Goal: Information Seeking & Learning: Check status

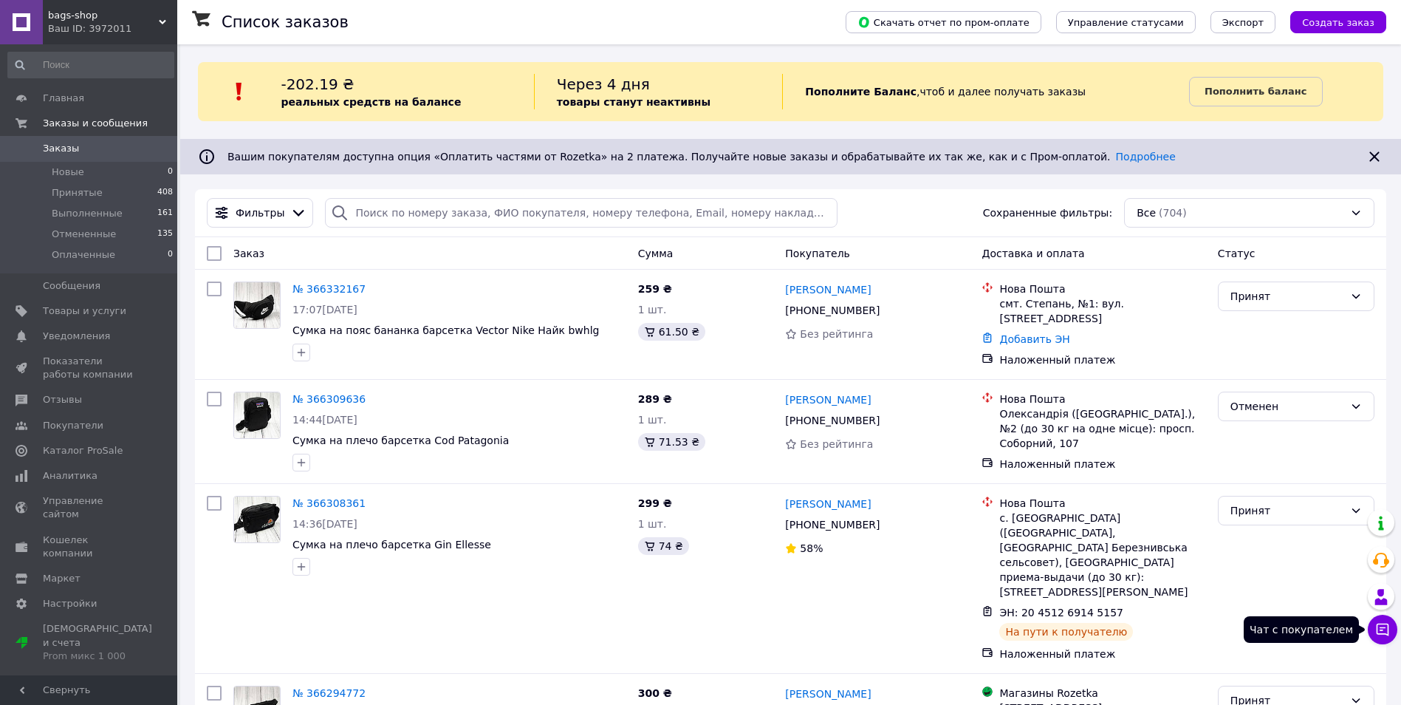
click at [1391, 637] on button "Чат с покупателем" at bounding box center [1383, 630] width 30 height 30
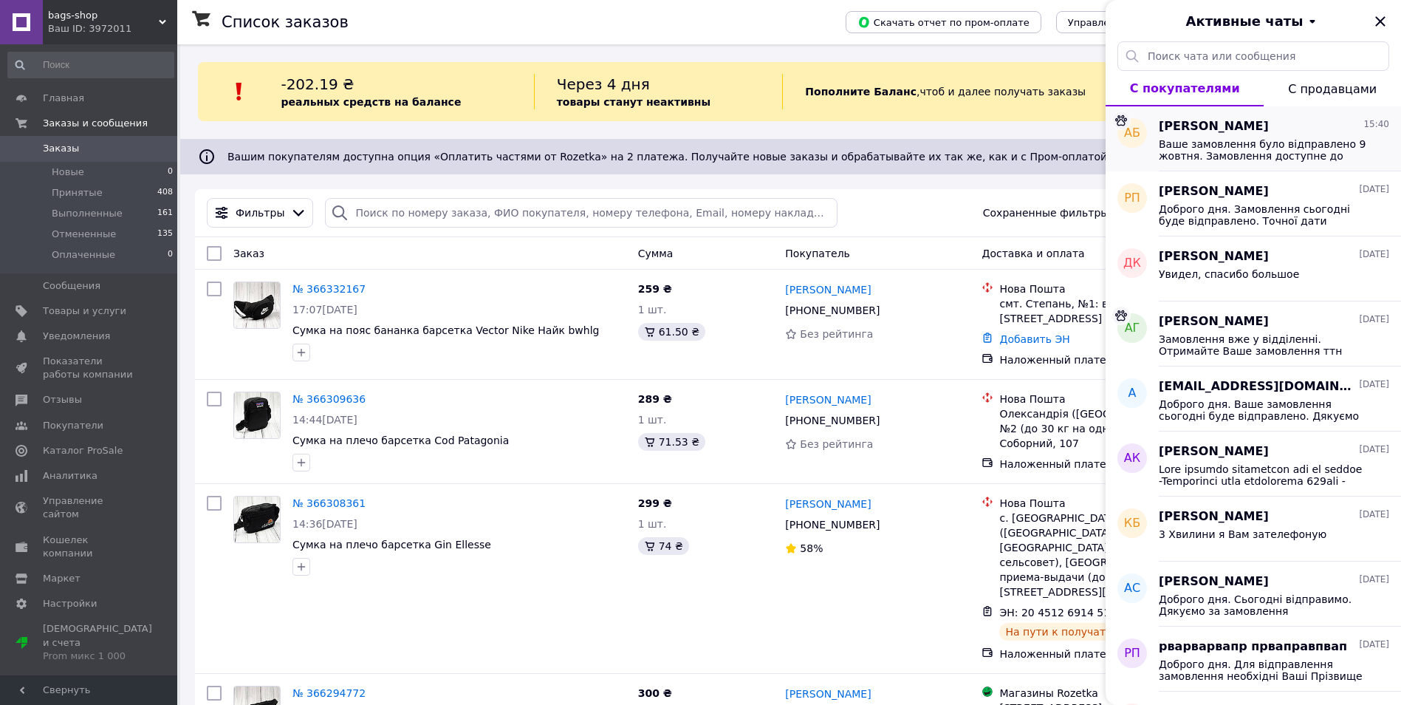
click at [1240, 143] on span "Ваше замовлення було відправлено 9 жовтня. Замовлення доступне до отримання точ…" at bounding box center [1264, 150] width 210 height 24
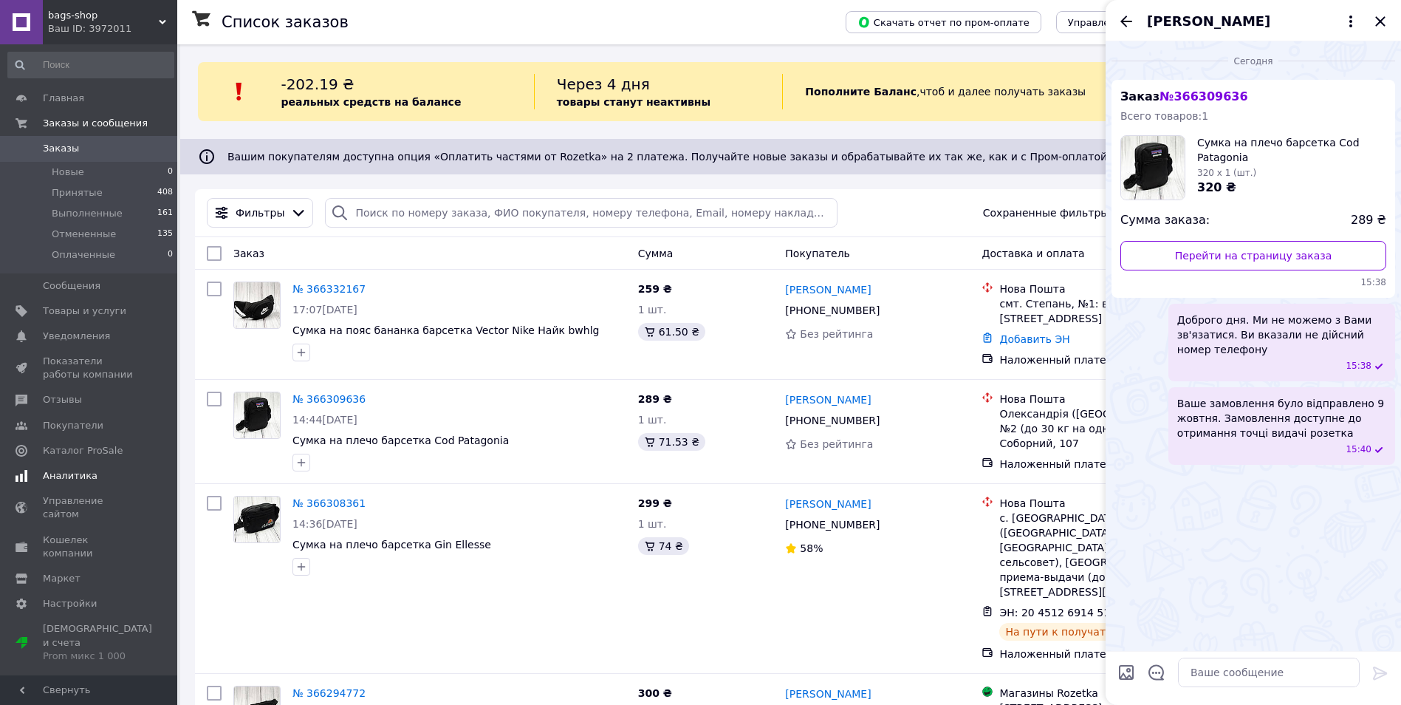
click at [66, 469] on span "Аналитика" at bounding box center [70, 475] width 55 height 13
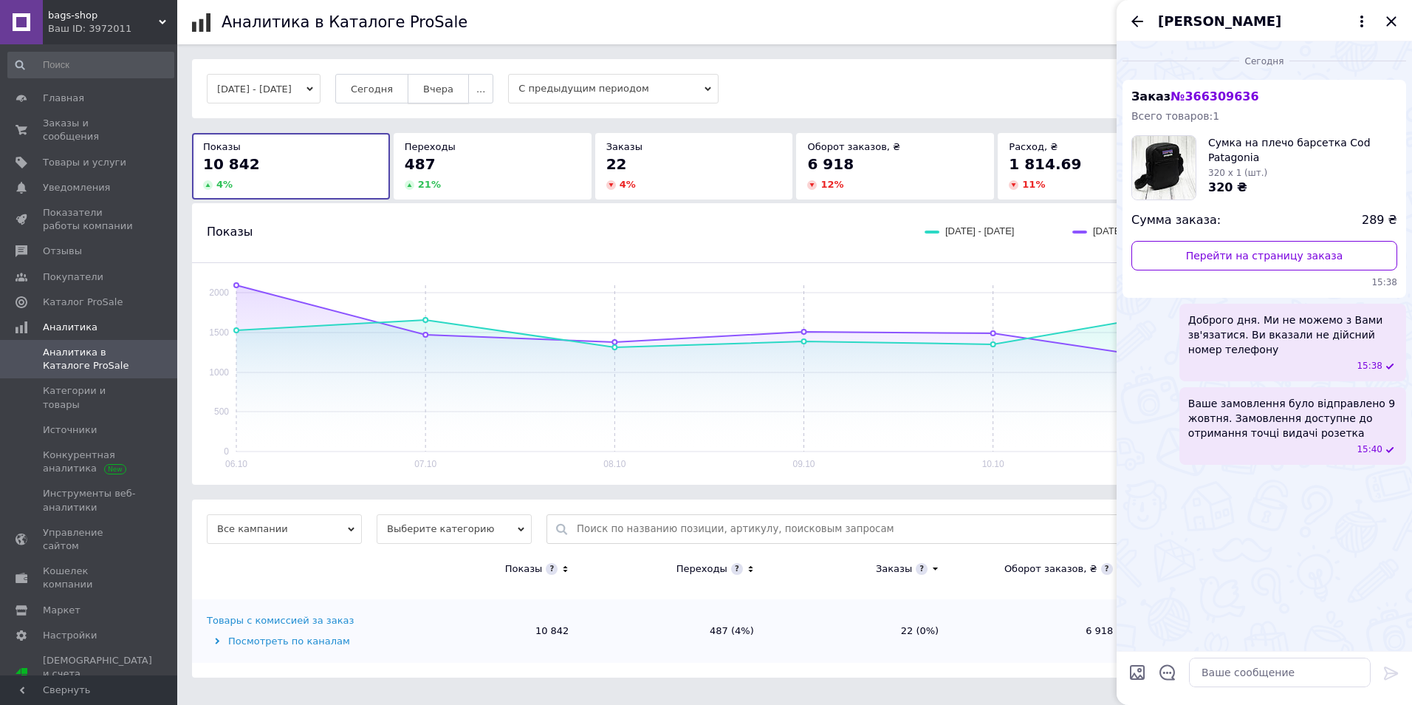
click at [454, 88] on span "Вчера" at bounding box center [438, 88] width 30 height 11
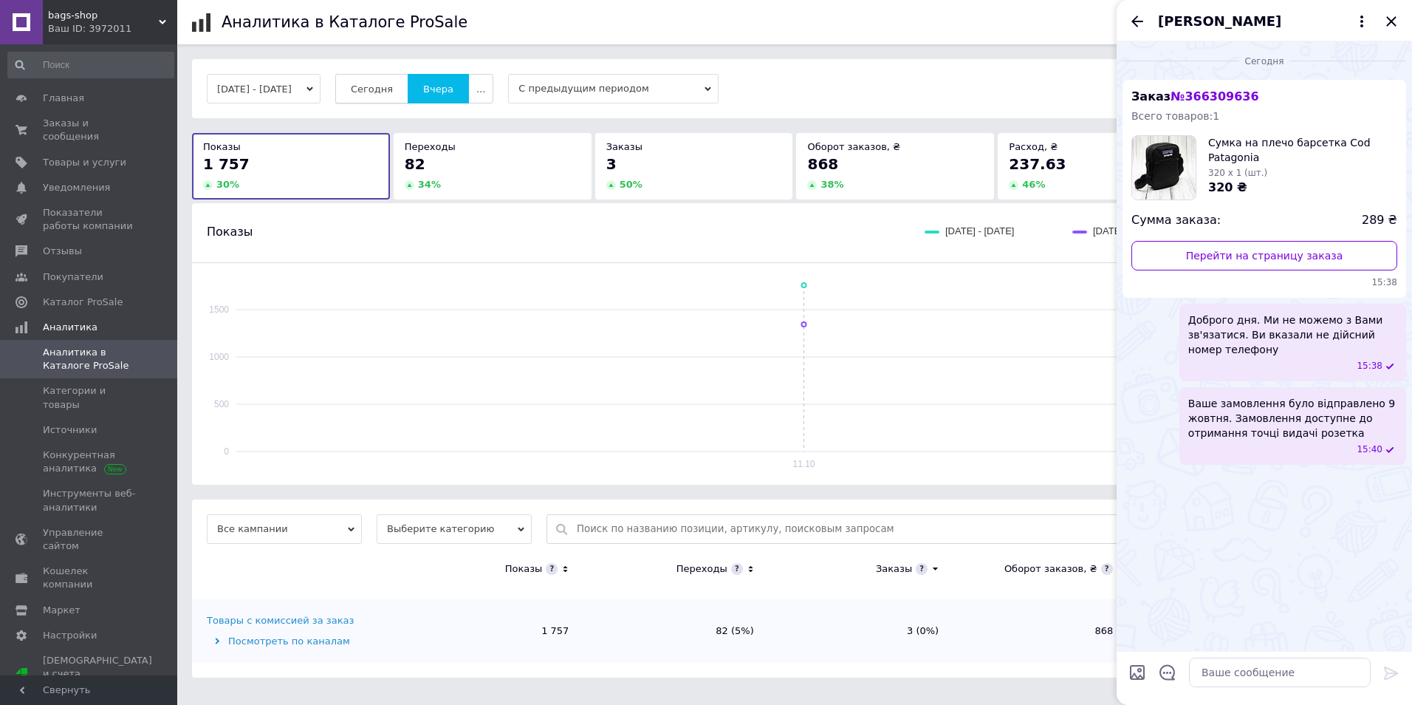
click at [393, 93] on span "Сегодня" at bounding box center [372, 88] width 42 height 11
click at [462, 81] on button "Вчера" at bounding box center [438, 89] width 61 height 30
click at [1389, 16] on icon "Закрыть" at bounding box center [1392, 22] width 18 height 18
